Goal: Information Seeking & Learning: Learn about a topic

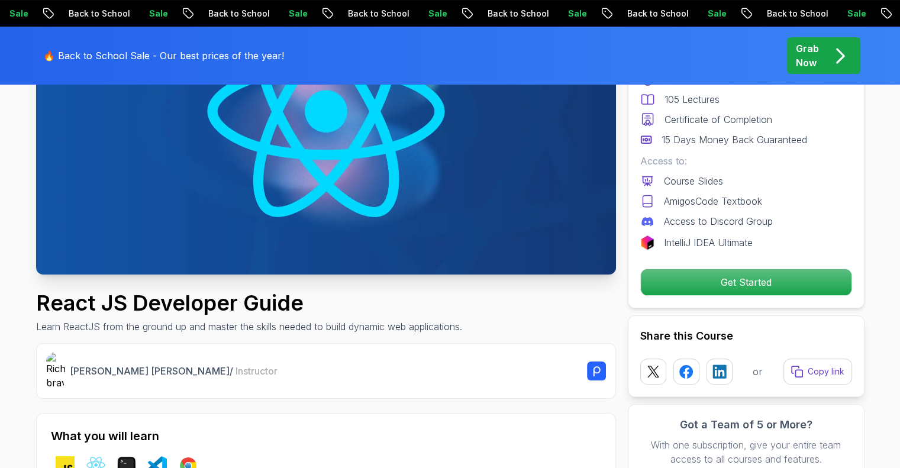
scroll to position [296, 0]
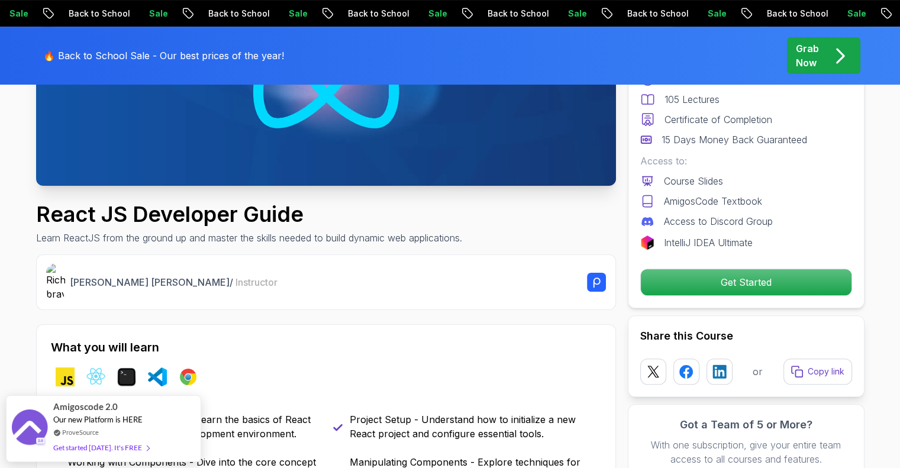
click at [819, 64] on p "Grab Now" at bounding box center [807, 55] width 23 height 28
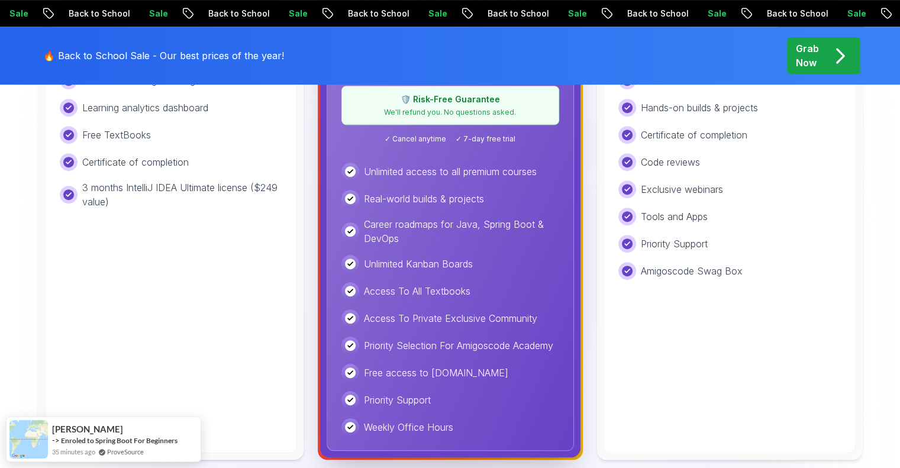
scroll to position [591, 0]
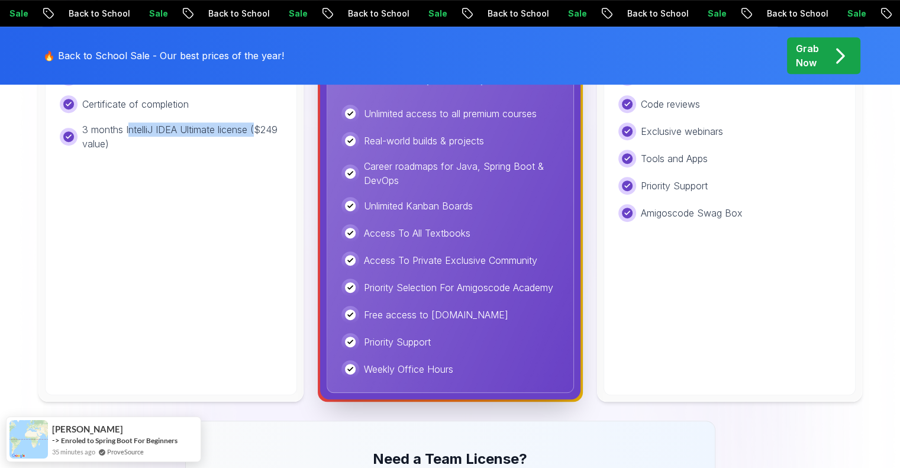
drag, startPoint x: 167, startPoint y: 125, endPoint x: 257, endPoint y: 151, distance: 94.2
click at [257, 137] on p "3 months IntelliJ IDEA Ultimate license ($249 value)" at bounding box center [182, 136] width 200 height 28
click at [185, 249] on div "Free Ideal for beginners exploring coding and learning the basics for free. Sta…" at bounding box center [171, 121] width 252 height 548
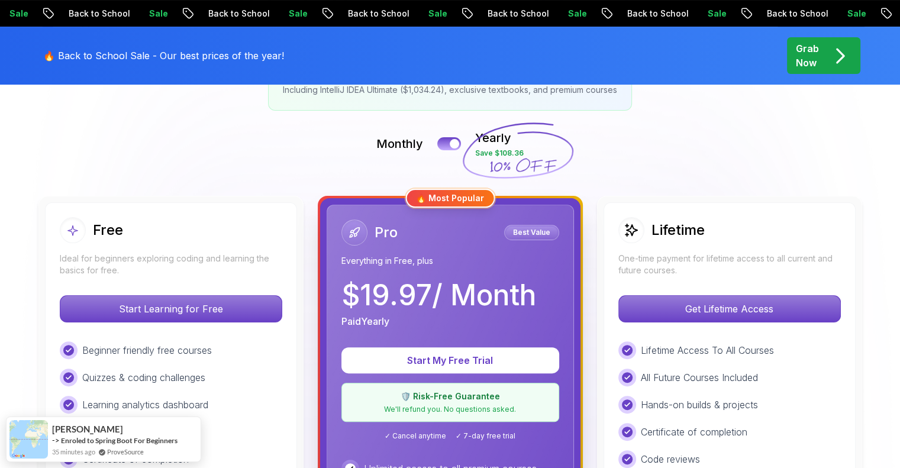
scroll to position [0, 0]
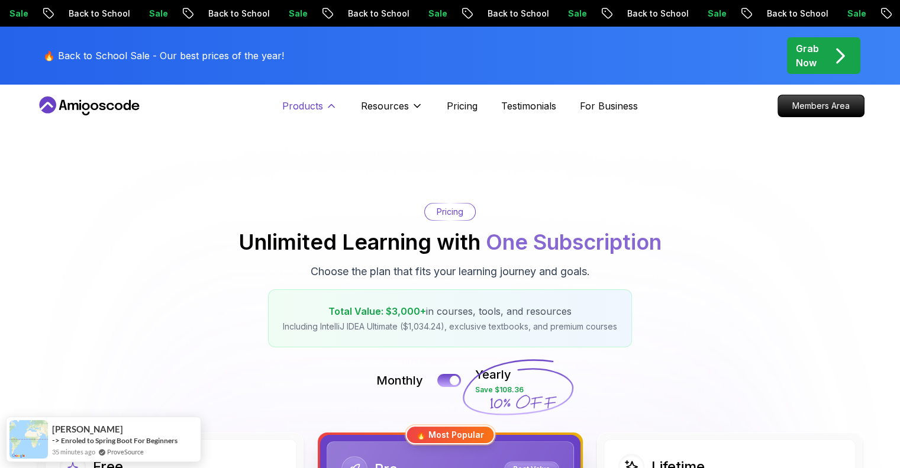
click at [325, 112] on button "Products" at bounding box center [309, 111] width 55 height 24
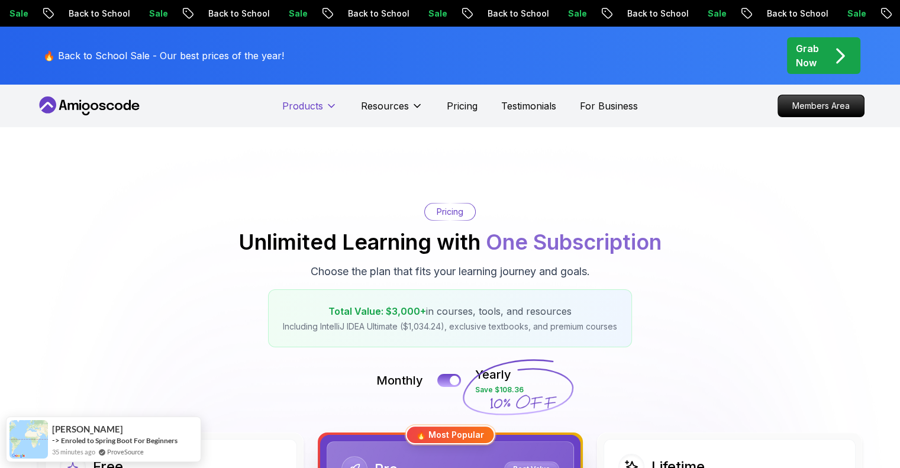
click at [326, 105] on icon at bounding box center [331, 106] width 12 height 12
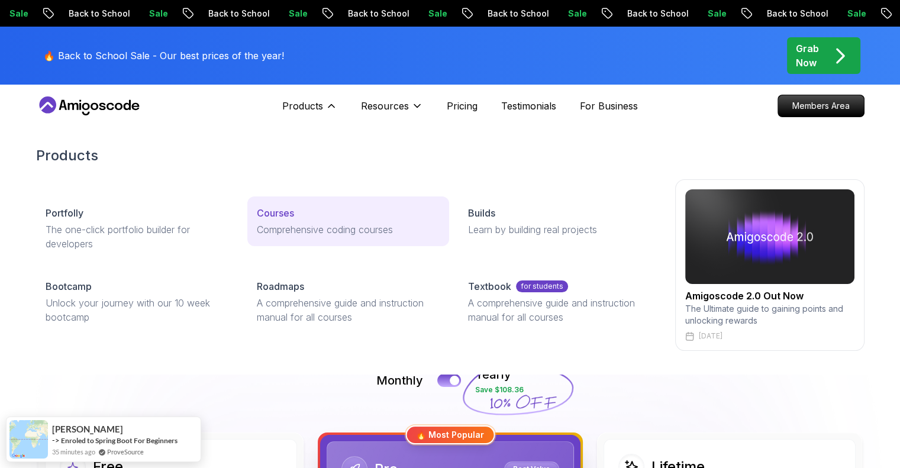
click at [276, 211] on p "Courses" at bounding box center [275, 213] width 37 height 14
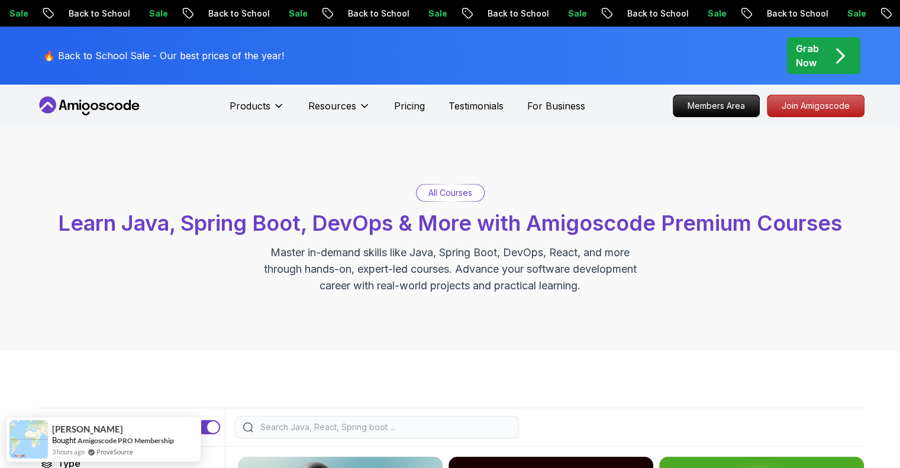
scroll to position [296, 0]
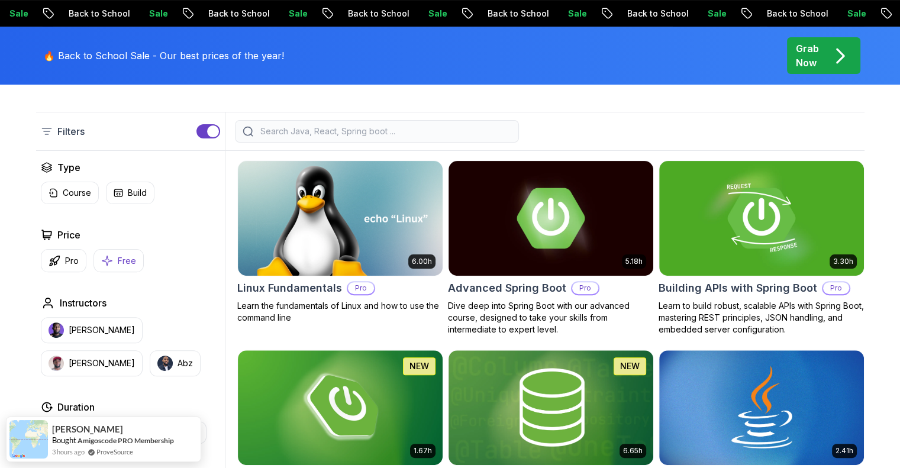
click at [104, 255] on icon "button" at bounding box center [107, 260] width 12 height 12
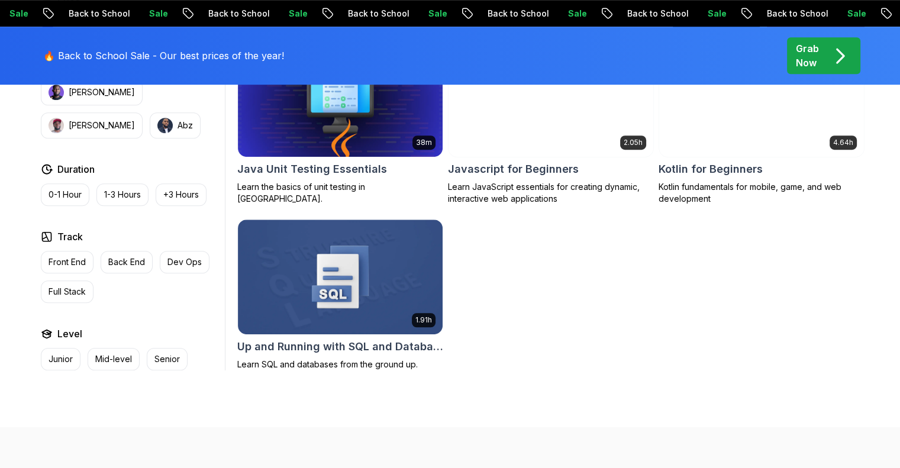
scroll to position [591, 0]
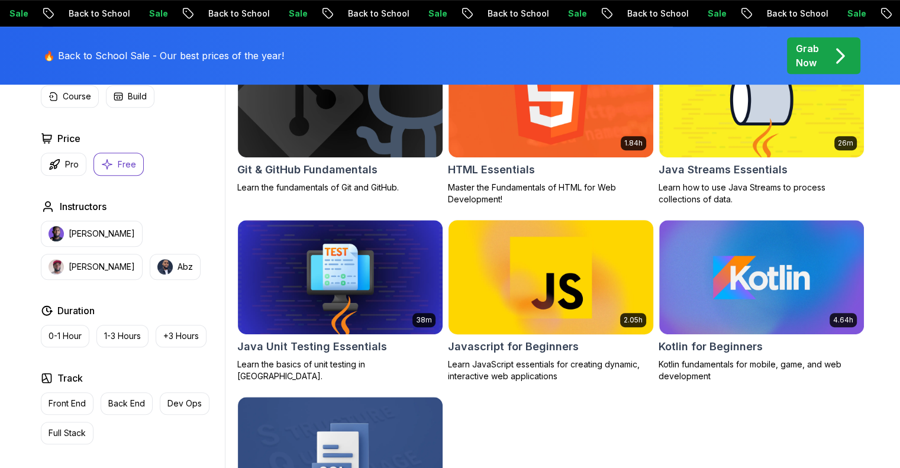
click at [588, 286] on img at bounding box center [550, 277] width 215 height 120
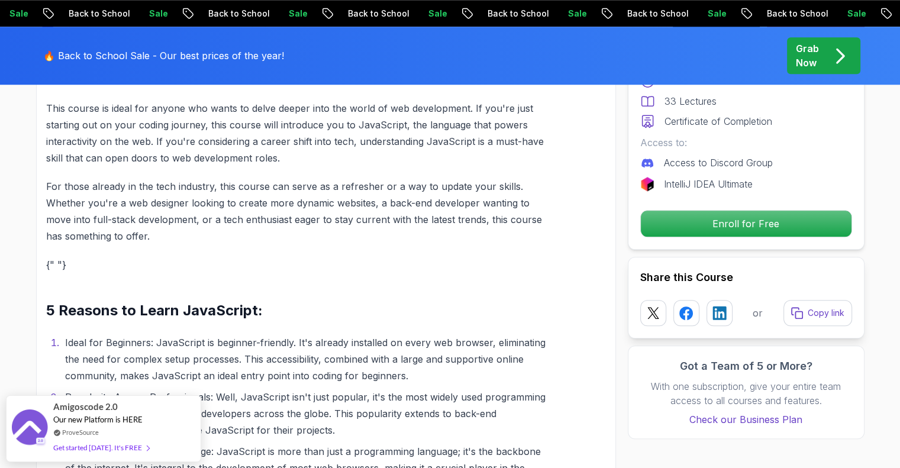
scroll to position [1360, 0]
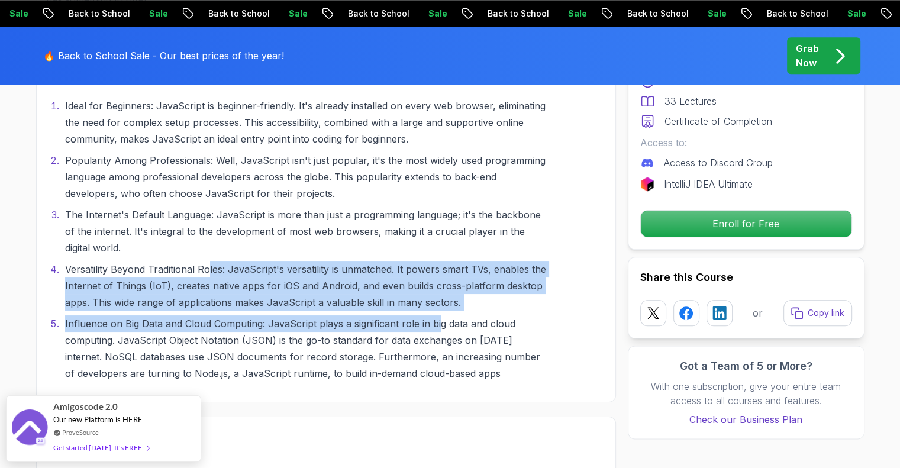
drag, startPoint x: 218, startPoint y: 271, endPoint x: 444, endPoint y: 314, distance: 230.0
click at [444, 314] on ol "Ideal for Beginners: JavaScript is beginner-friendly. It's already installed on…" at bounding box center [297, 240] width 503 height 284
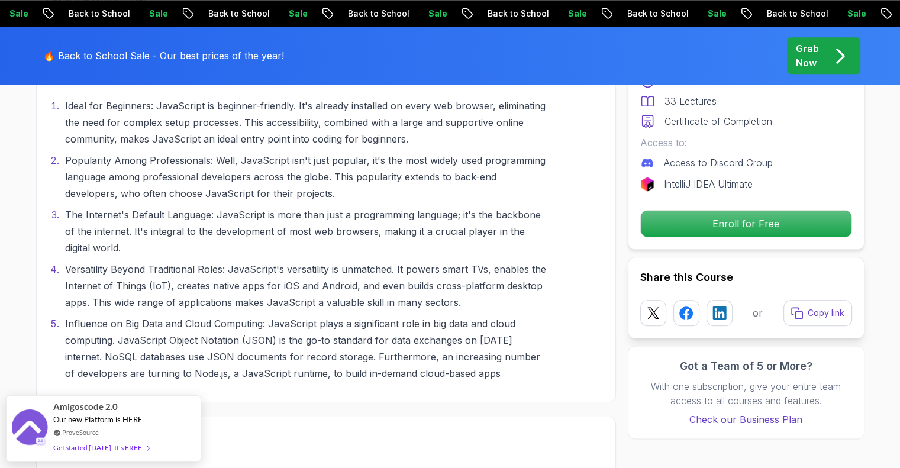
click at [418, 349] on li "Influence on Big Data and Cloud Computing: JavaScript plays a significant role …" at bounding box center [306, 348] width 488 height 66
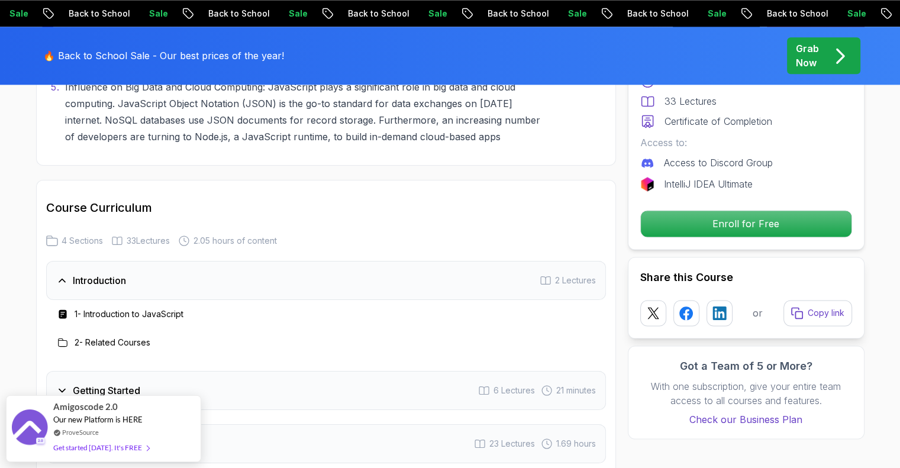
scroll to position [1774, 0]
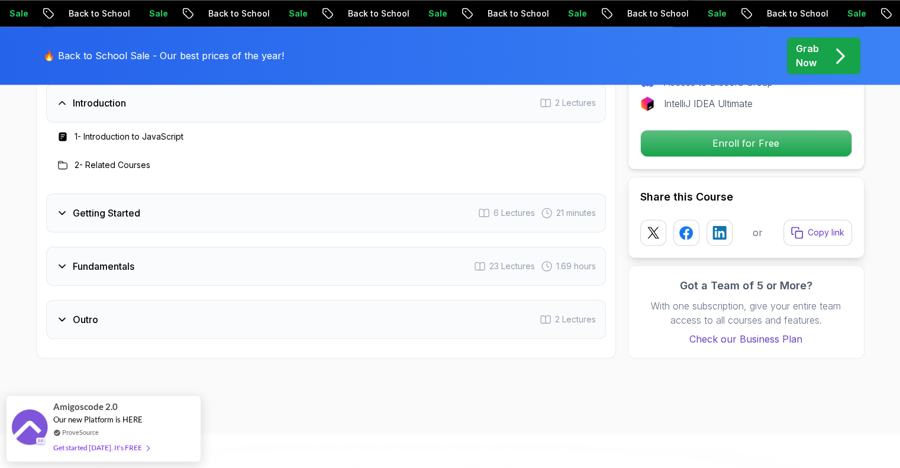
click at [152, 270] on div "Fundamentals 23 Lectures 1.69 hours" at bounding box center [326, 266] width 560 height 39
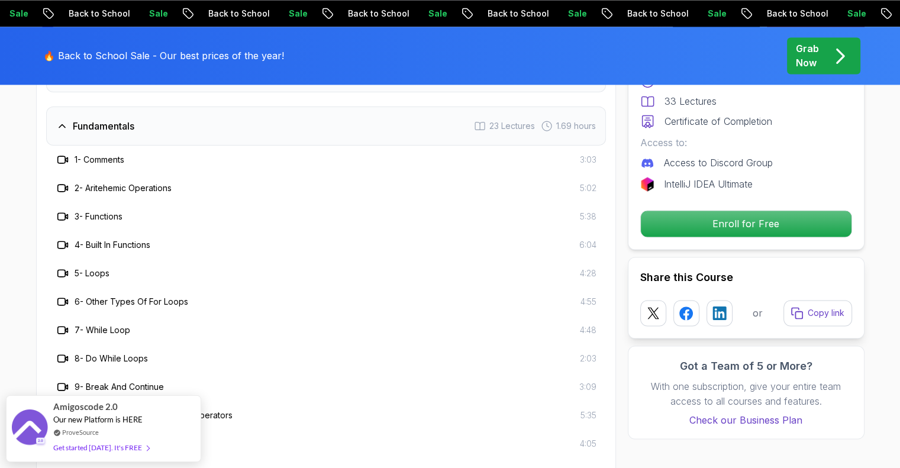
scroll to position [1715, 0]
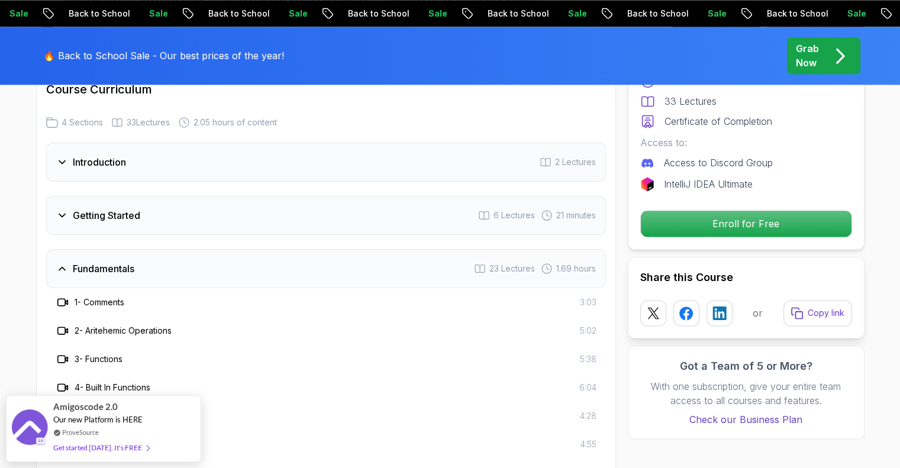
click at [85, 261] on h3 "Fundamentals" at bounding box center [104, 268] width 62 height 14
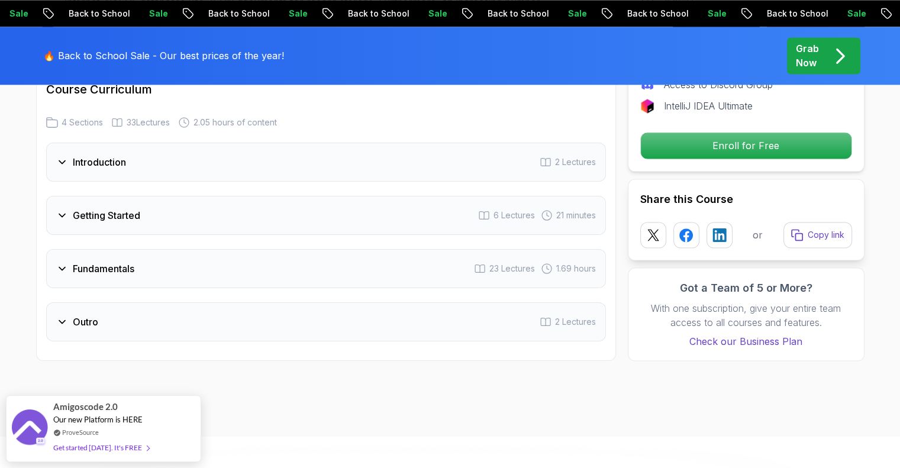
click at [102, 228] on div "Getting Started 6 Lectures 21 minutes" at bounding box center [326, 215] width 560 height 39
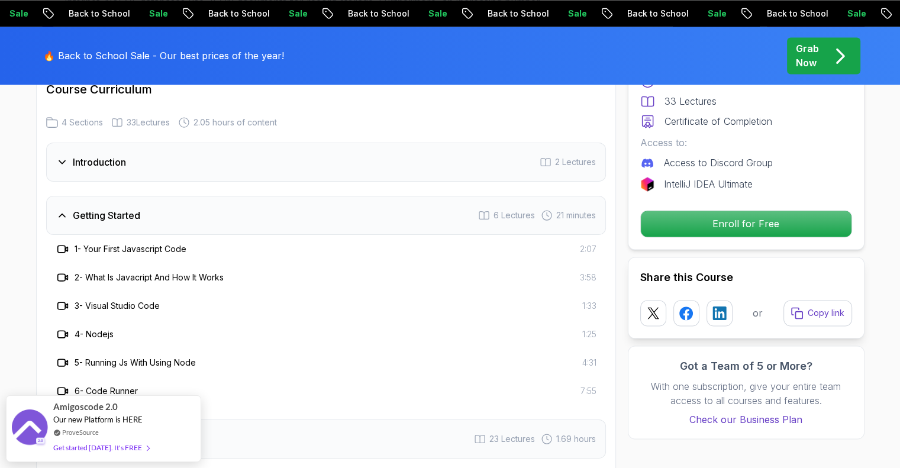
click at [106, 222] on div "Getting Started 6 Lectures 21 minutes" at bounding box center [326, 215] width 560 height 39
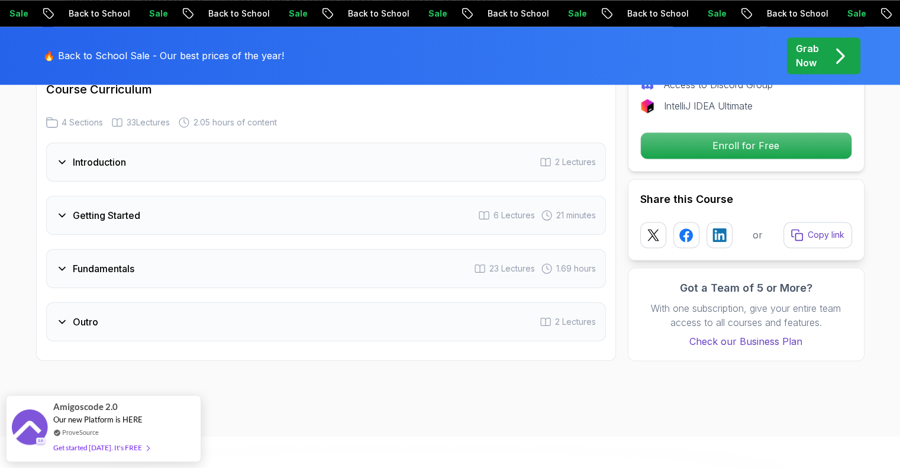
click at [122, 315] on div "Outro 2 Lectures" at bounding box center [326, 321] width 560 height 39
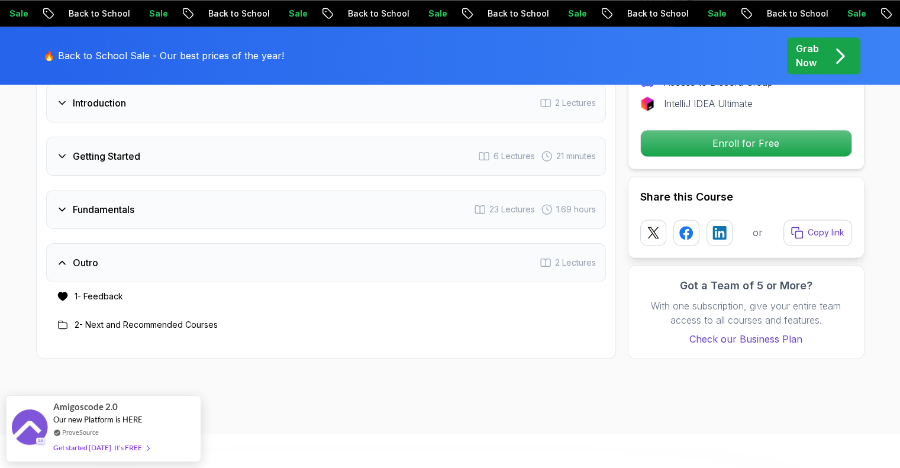
click at [112, 246] on div "Outro 2 Lectures" at bounding box center [326, 262] width 560 height 39
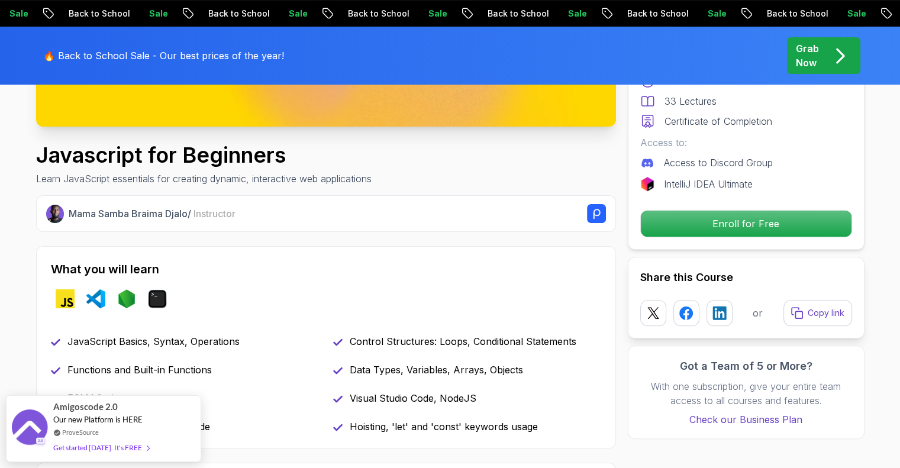
scroll to position [591, 0]
